Goal: Task Accomplishment & Management: Use online tool/utility

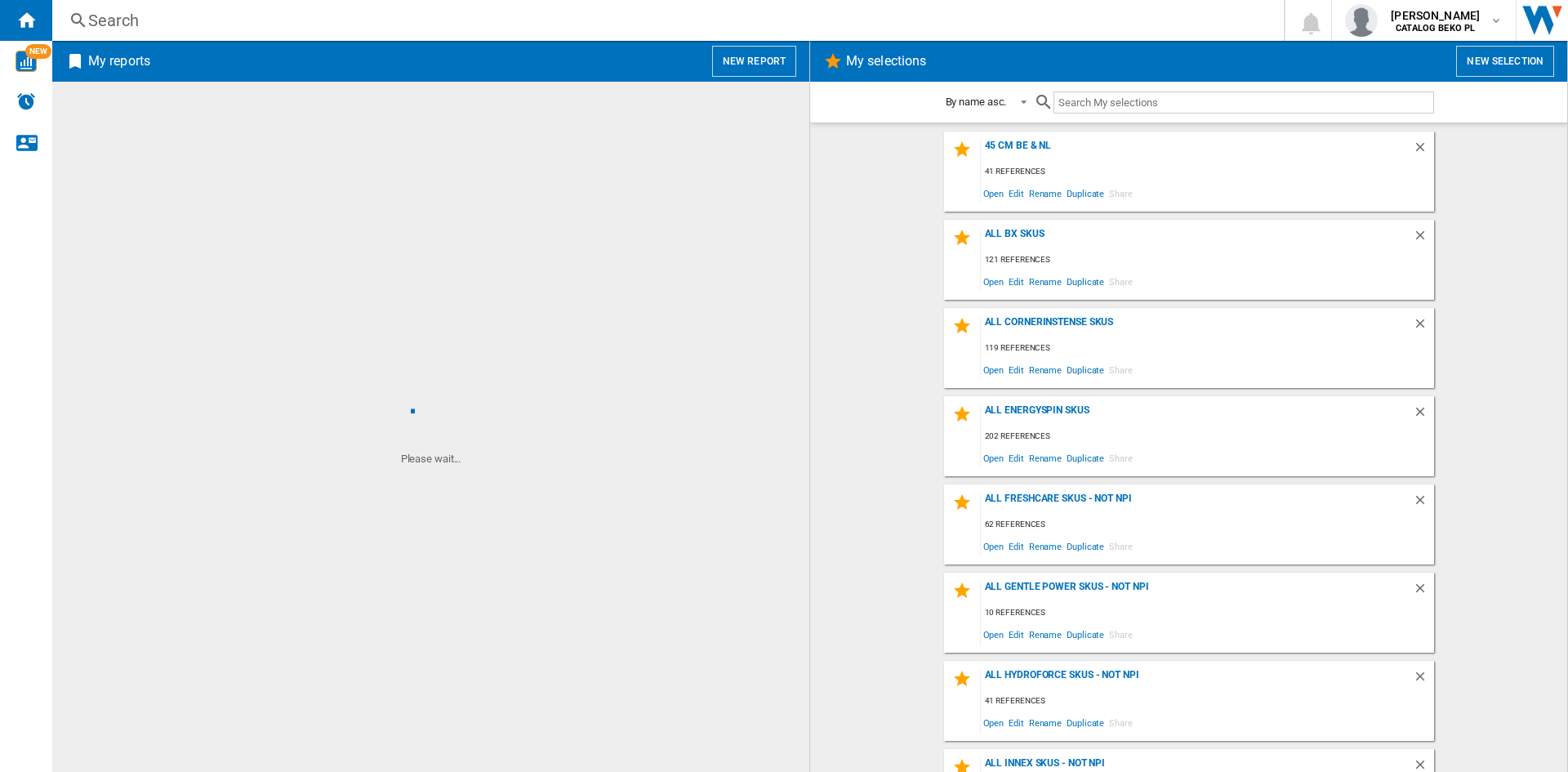
click at [759, 68] on button "New report" at bounding box center [754, 61] width 84 height 31
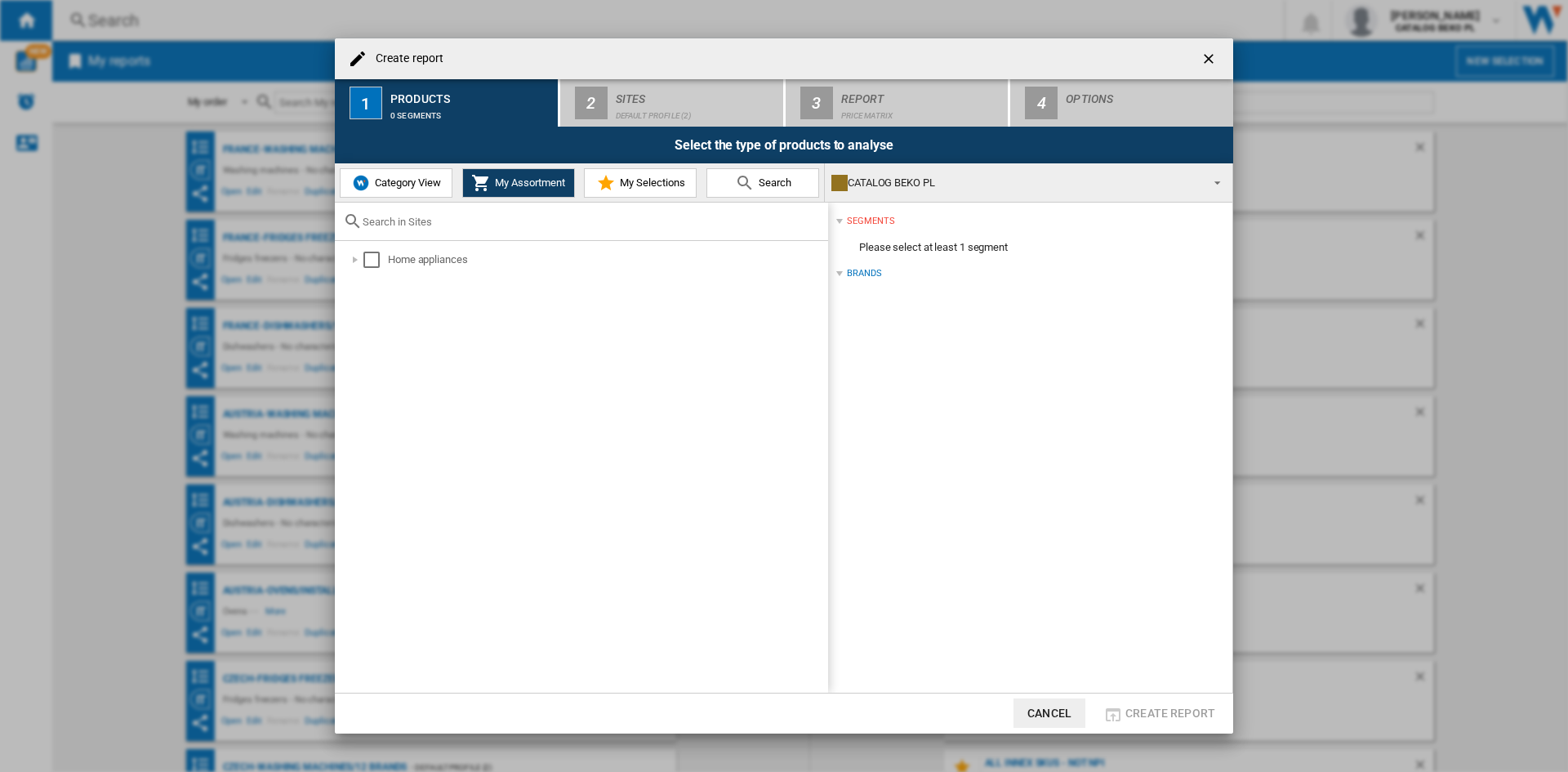
click at [630, 183] on span "My Selections" at bounding box center [650, 183] width 69 height 13
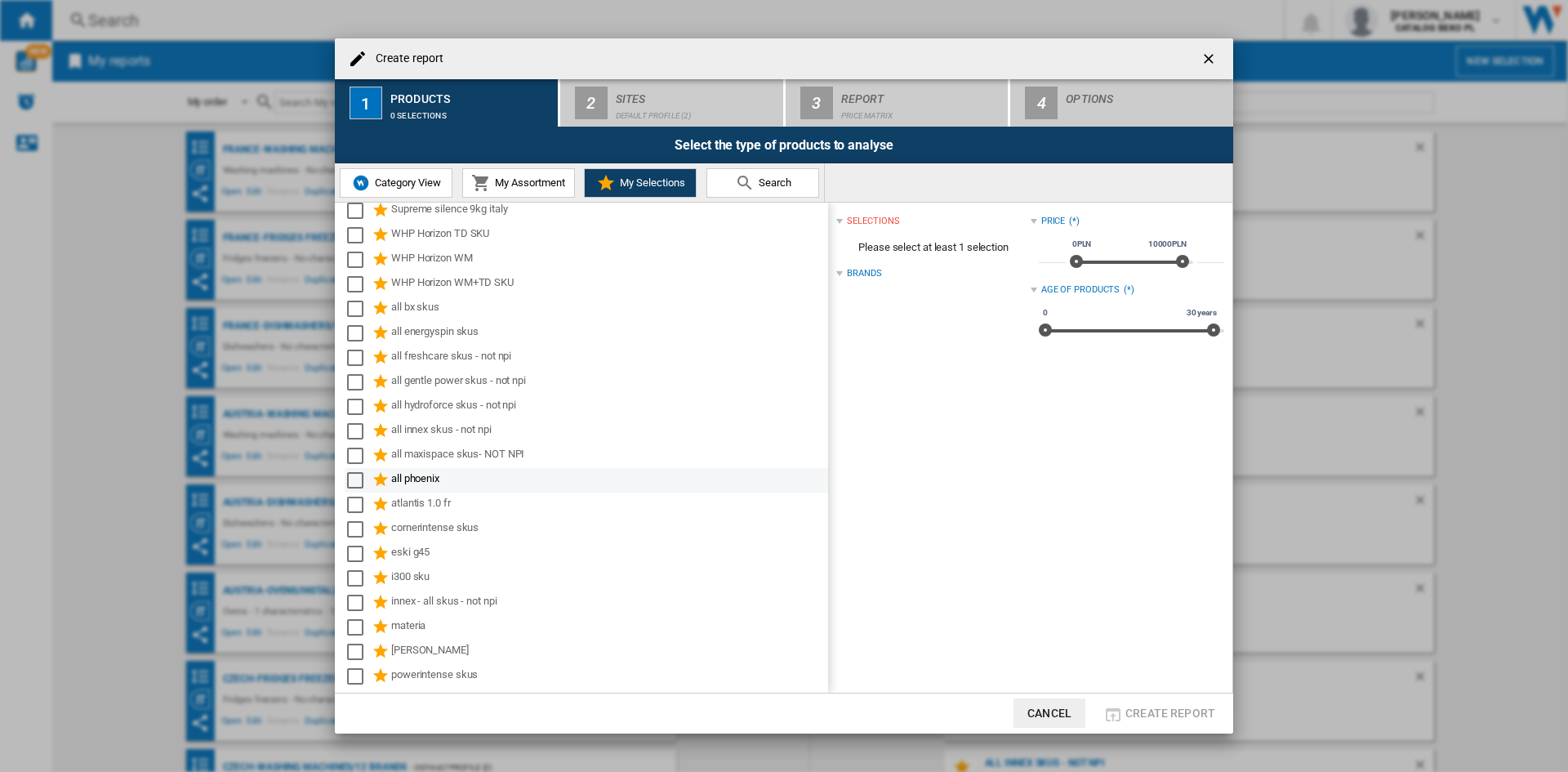
scroll to position [498, 0]
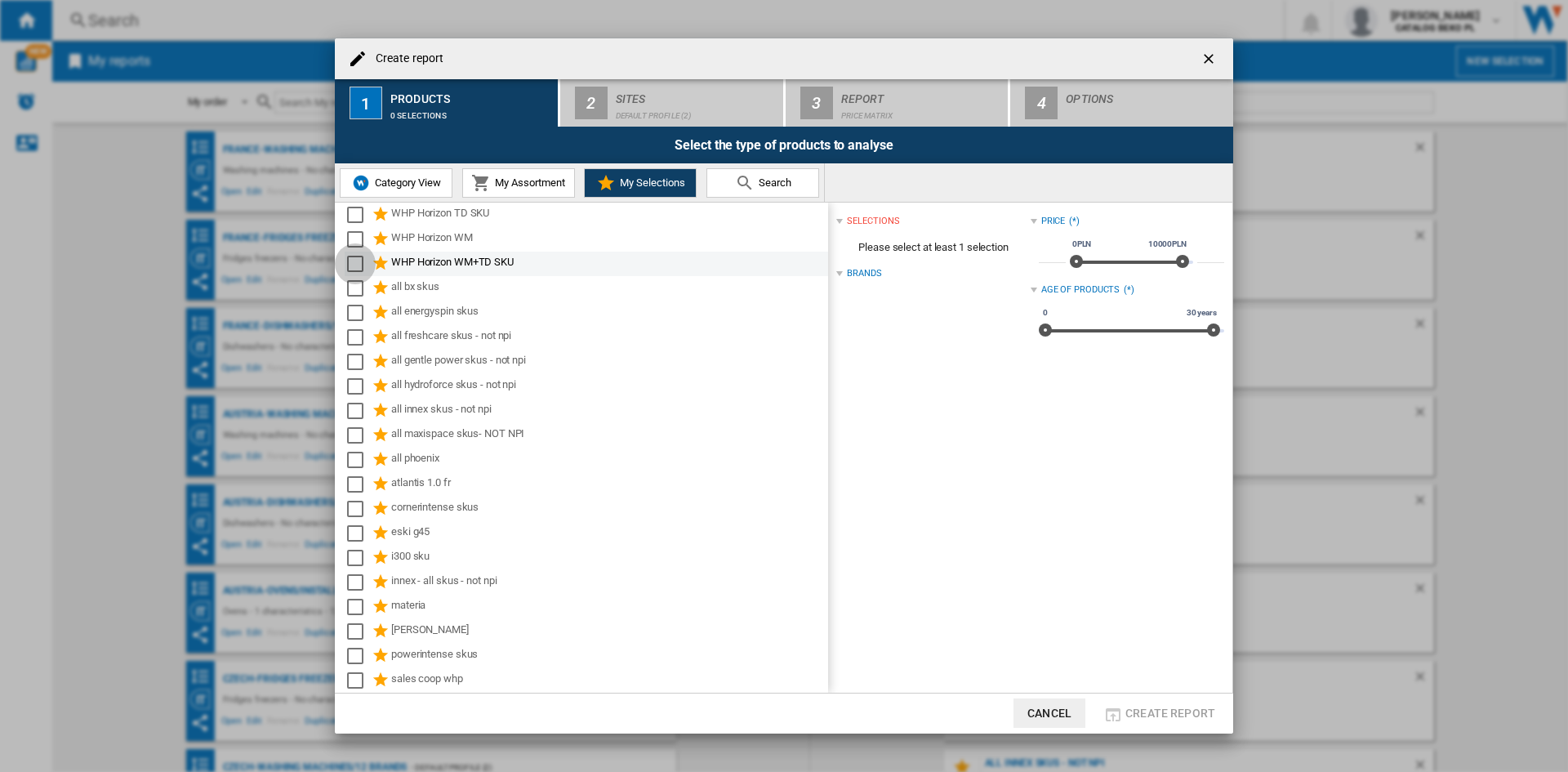
click at [356, 269] on div "Select" at bounding box center [355, 264] width 16 height 16
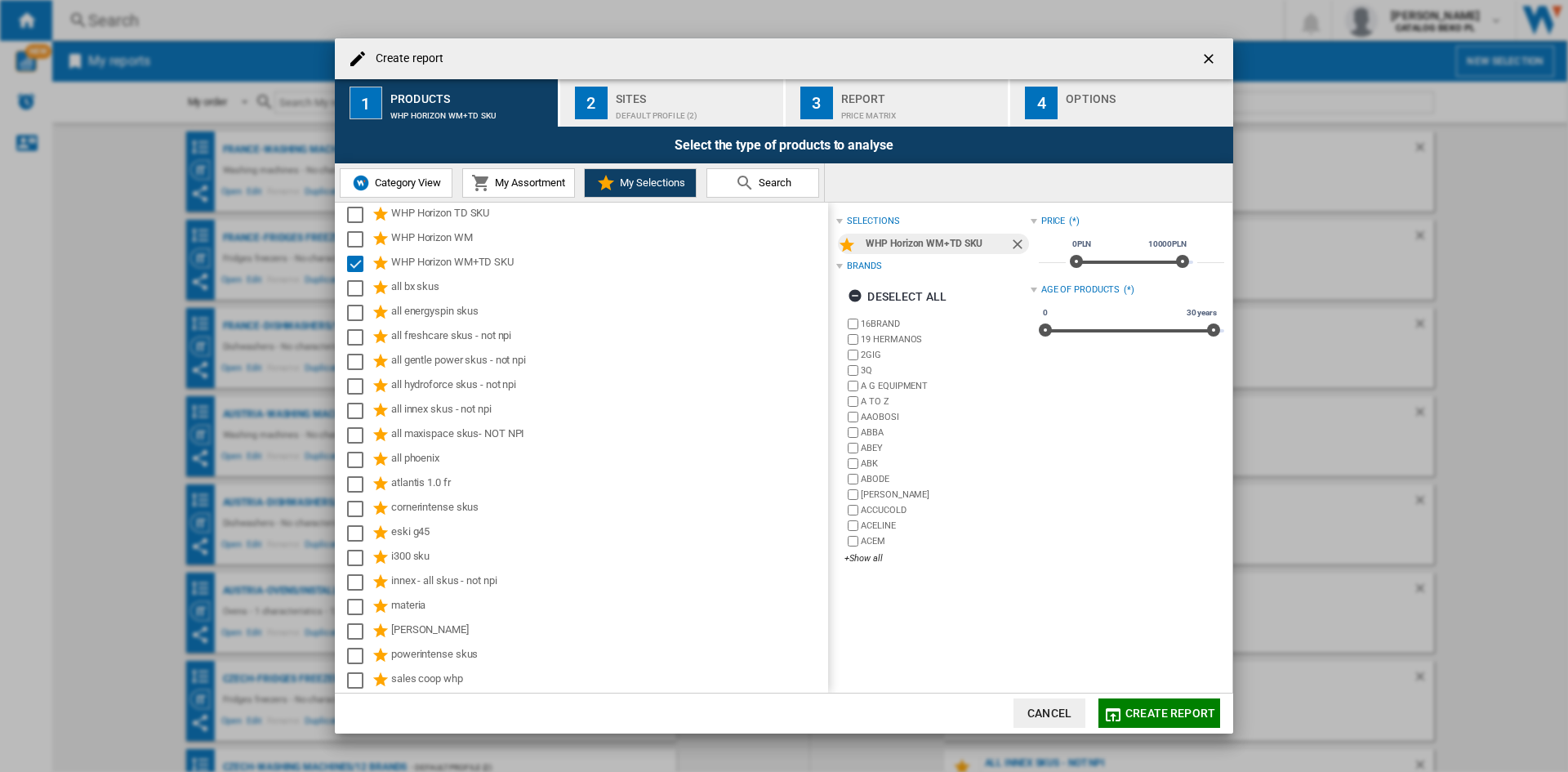
click at [636, 101] on div "Sites" at bounding box center [696, 94] width 161 height 17
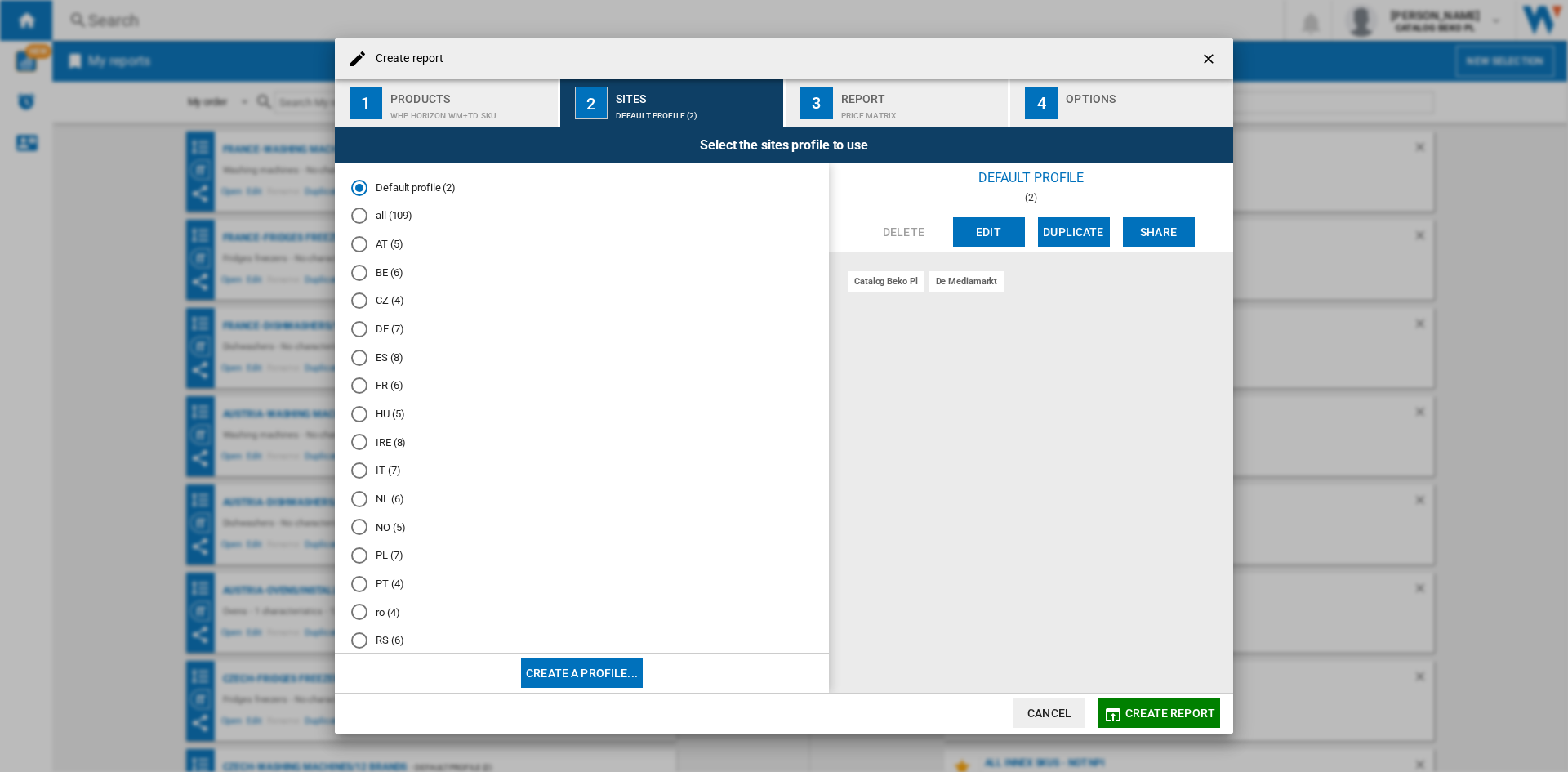
click at [391, 322] on md-radio-button "DE (7)" at bounding box center [582, 329] width 461 height 15
click at [1055, 109] on div "4" at bounding box center [1041, 103] width 32 height 32
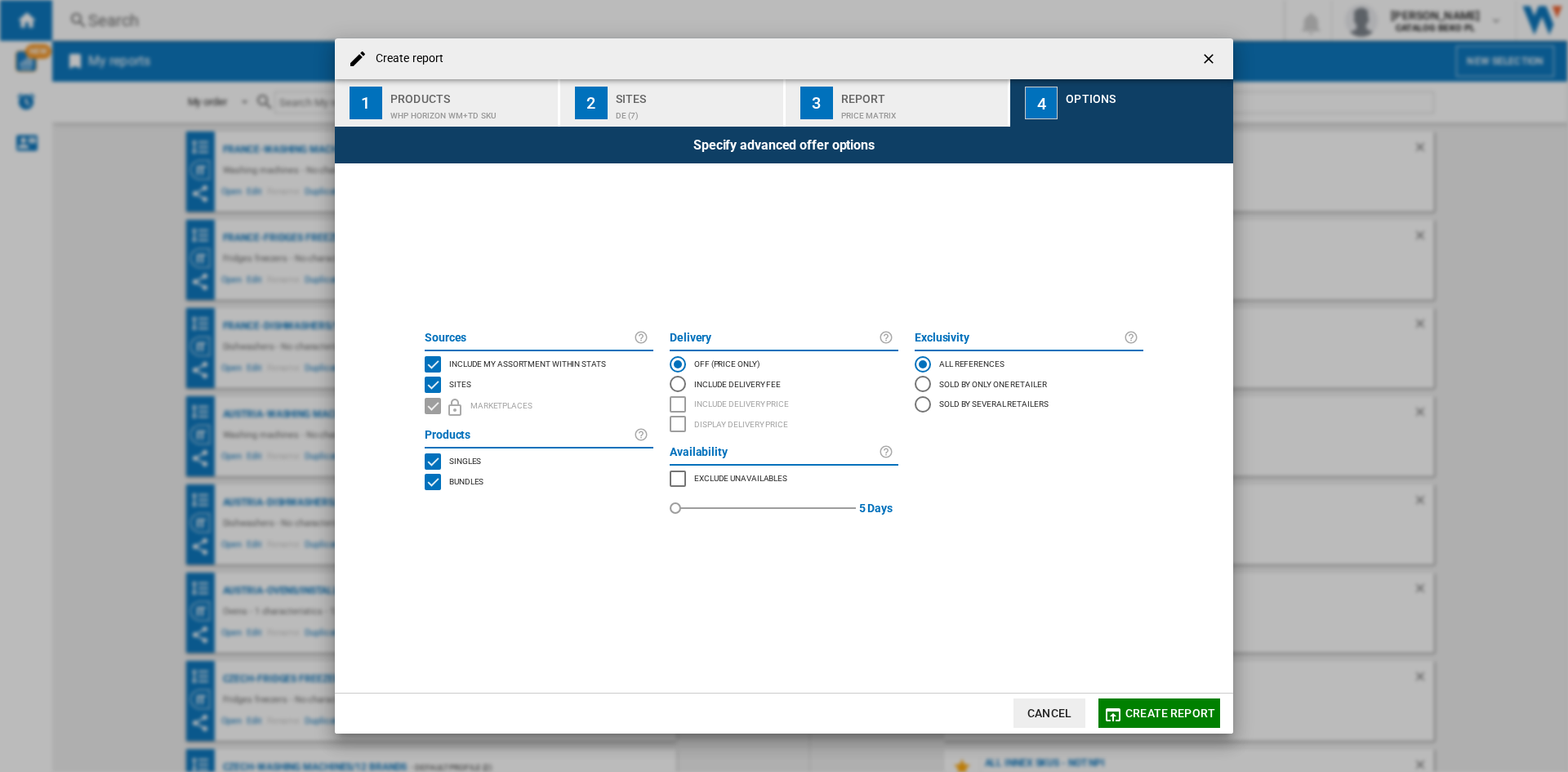
click at [524, 360] on span "Include my assortment within stats" at bounding box center [528, 362] width 157 height 12
click at [1149, 713] on span "Create report" at bounding box center [1171, 713] width 90 height 14
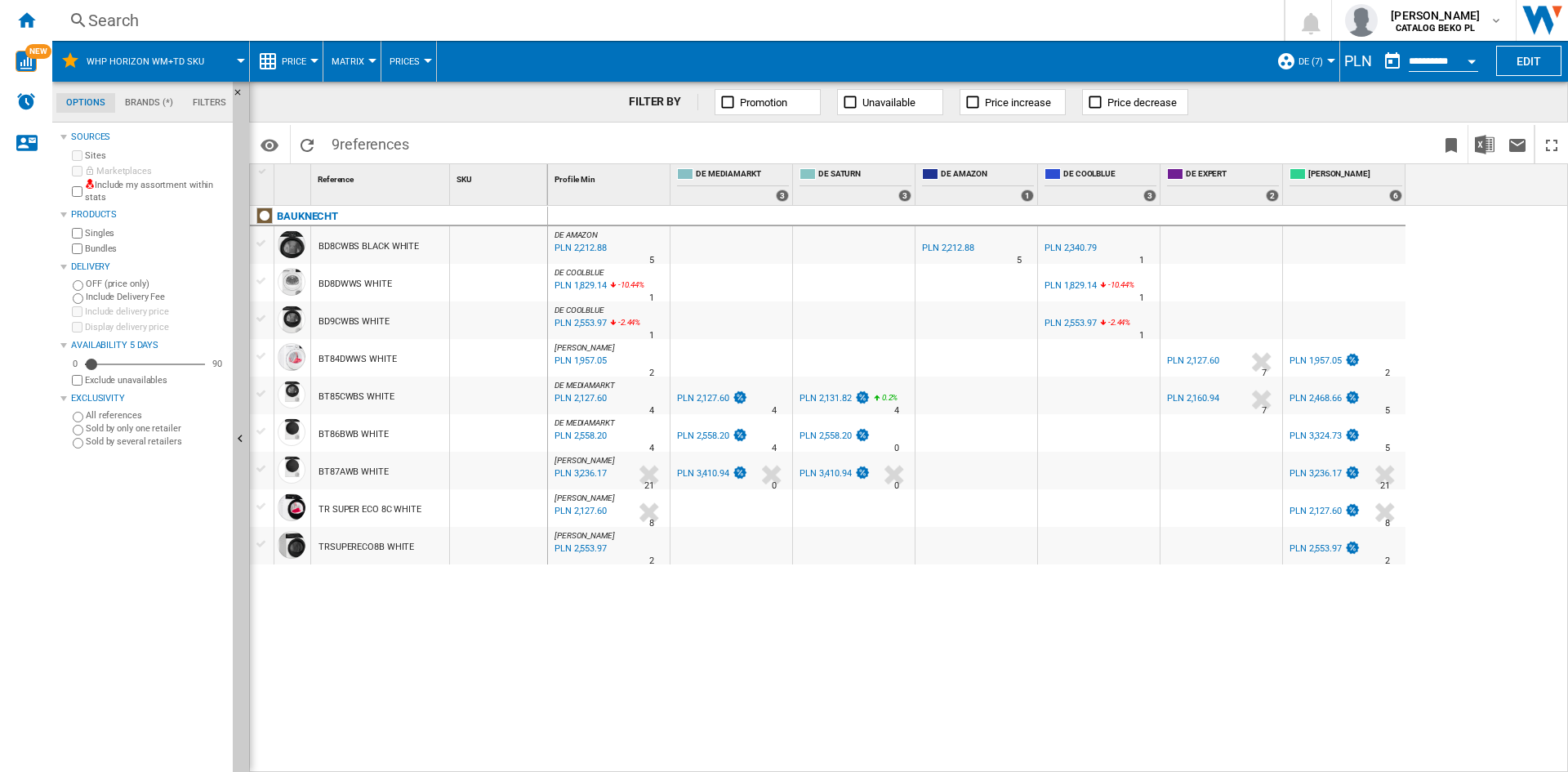
click at [295, 62] on span "Price" at bounding box center [294, 62] width 24 height 11
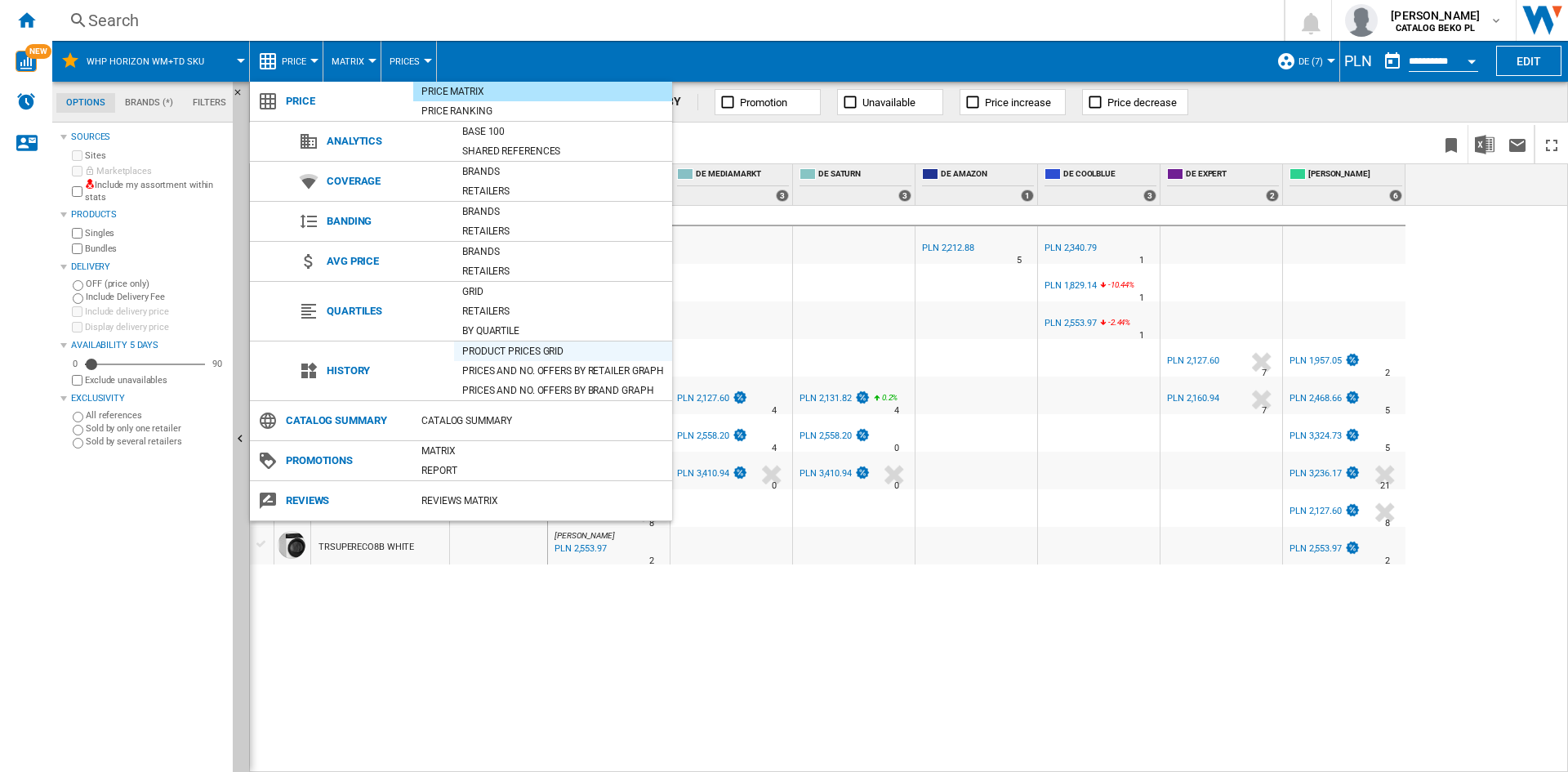
click at [534, 350] on div "Product prices grid" at bounding box center [563, 351] width 218 height 16
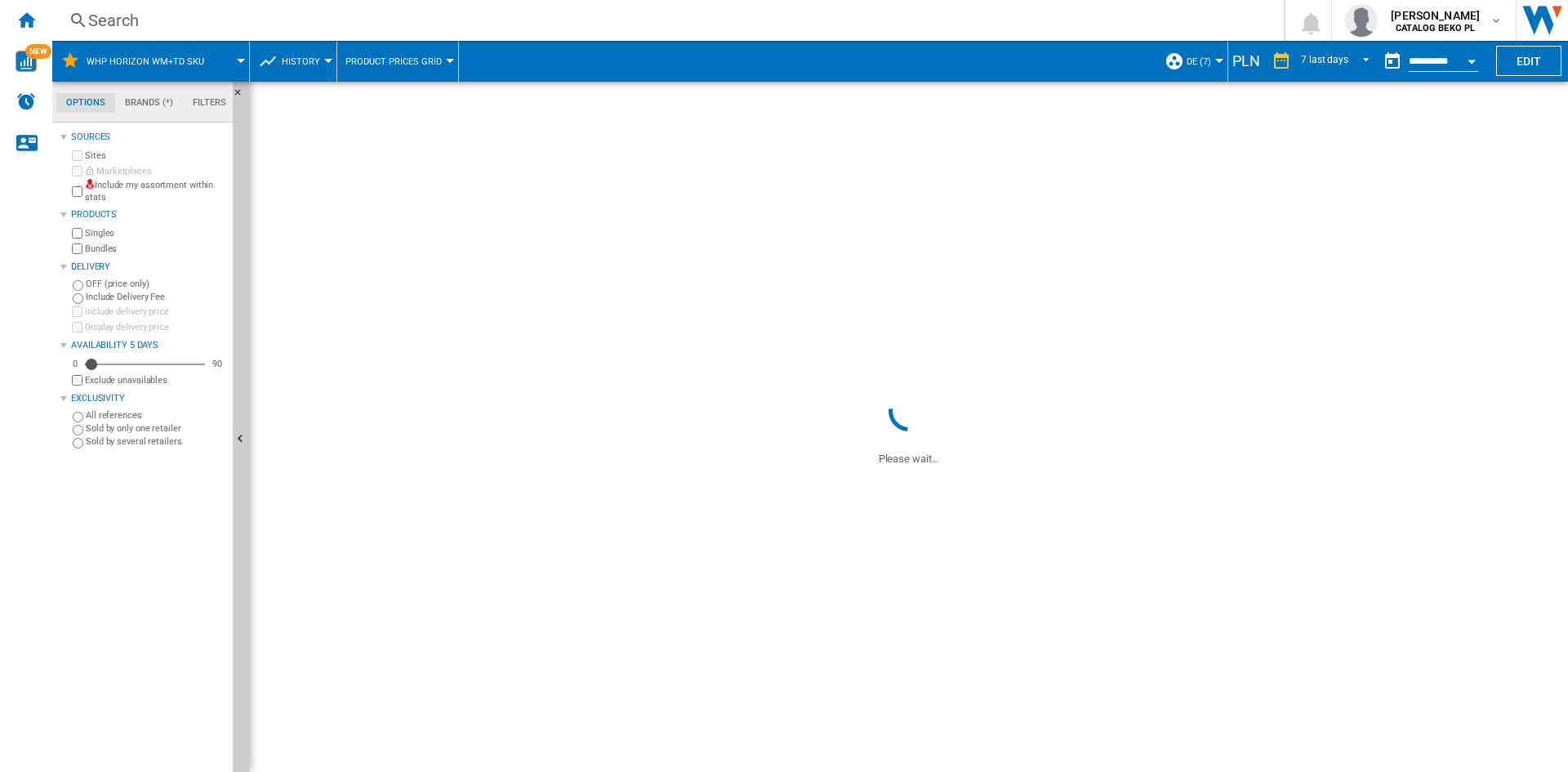
click at [211, 106] on md-tab-item "Filters" at bounding box center [209, 103] width 53 height 20
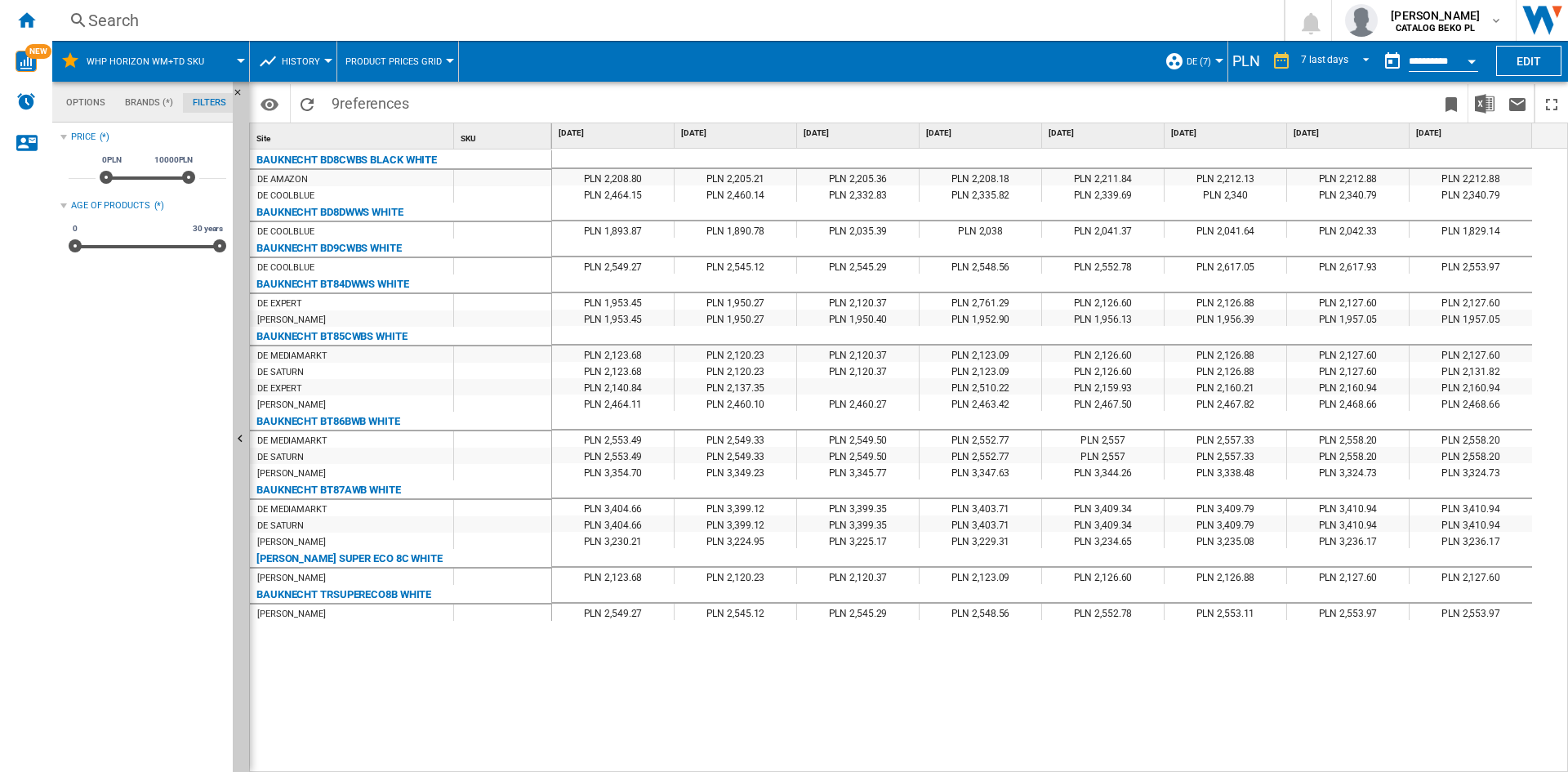
click at [152, 101] on md-tab-item "Brands (*)" at bounding box center [149, 103] width 68 height 20
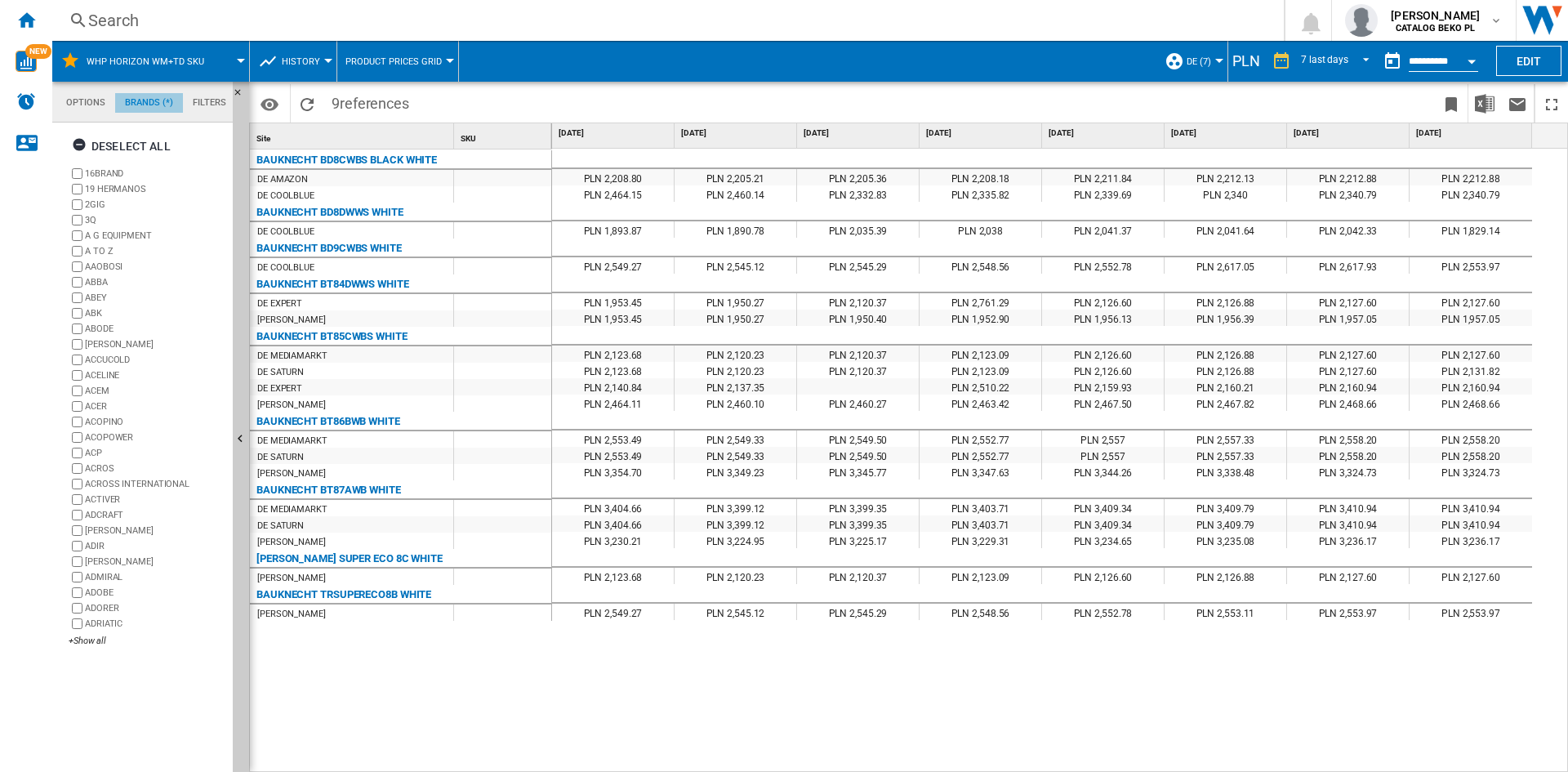
scroll to position [63, 0]
